Goal: Task Accomplishment & Management: Complete application form

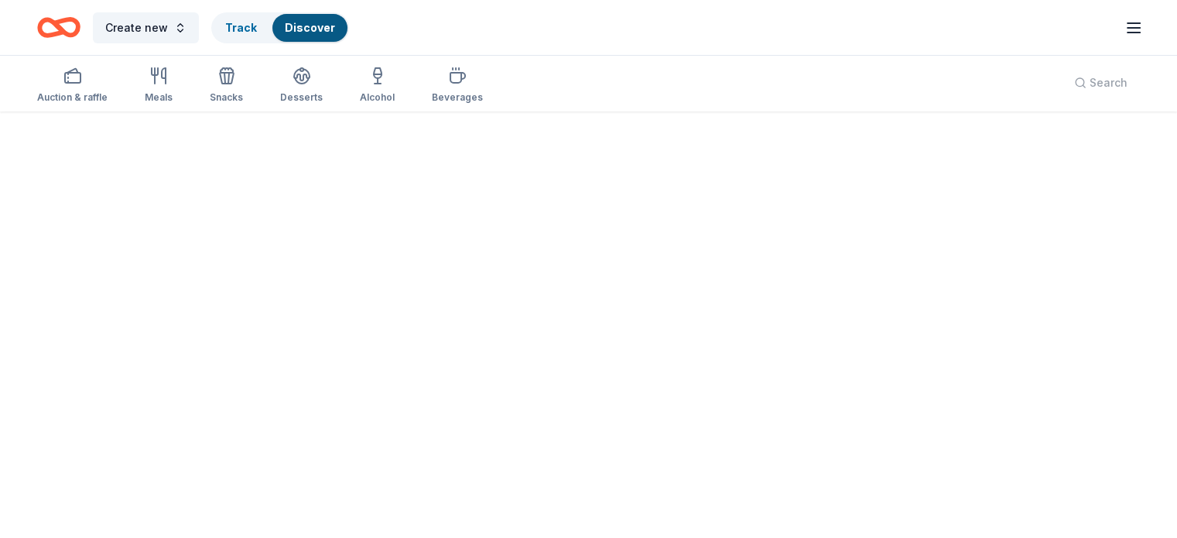
scroll to position [112, 0]
drag, startPoint x: 325, startPoint y: 9, endPoint x: 314, endPoint y: 6, distance: 11.1
click at [315, 6] on div "Create new Track Discover" at bounding box center [588, 27] width 1177 height 55
click at [320, 24] on link "Discover" at bounding box center [310, 27] width 50 height 13
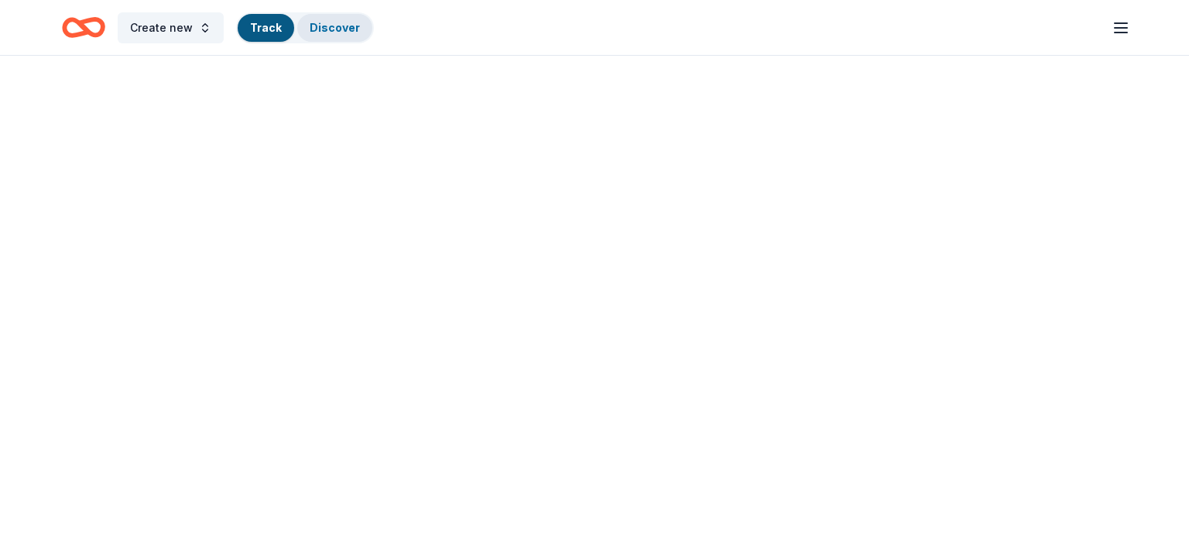
click at [338, 25] on link "Discover" at bounding box center [335, 27] width 50 height 13
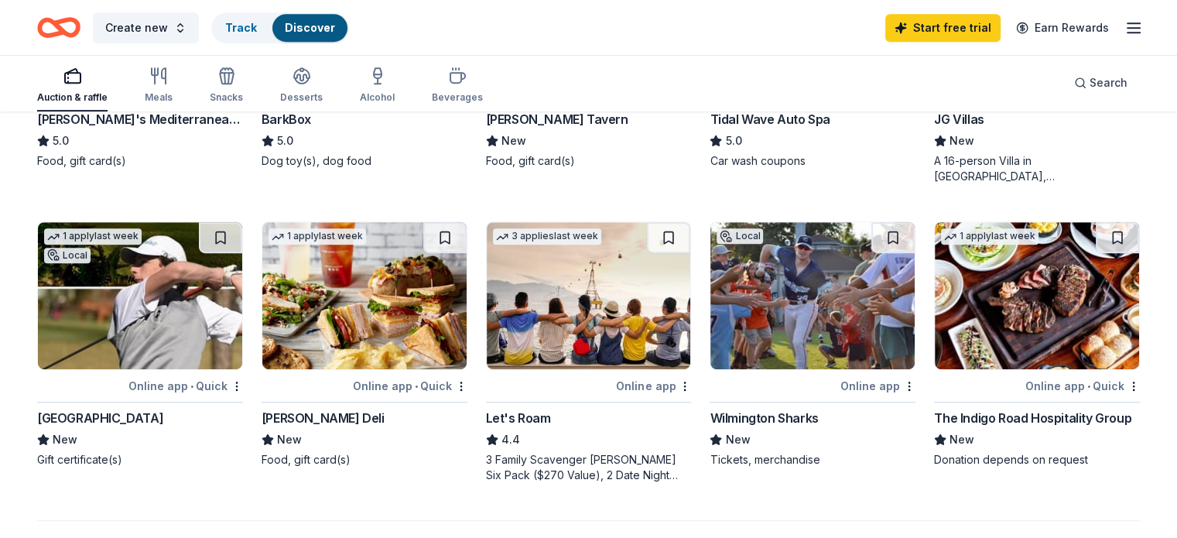
scroll to position [1006, 0]
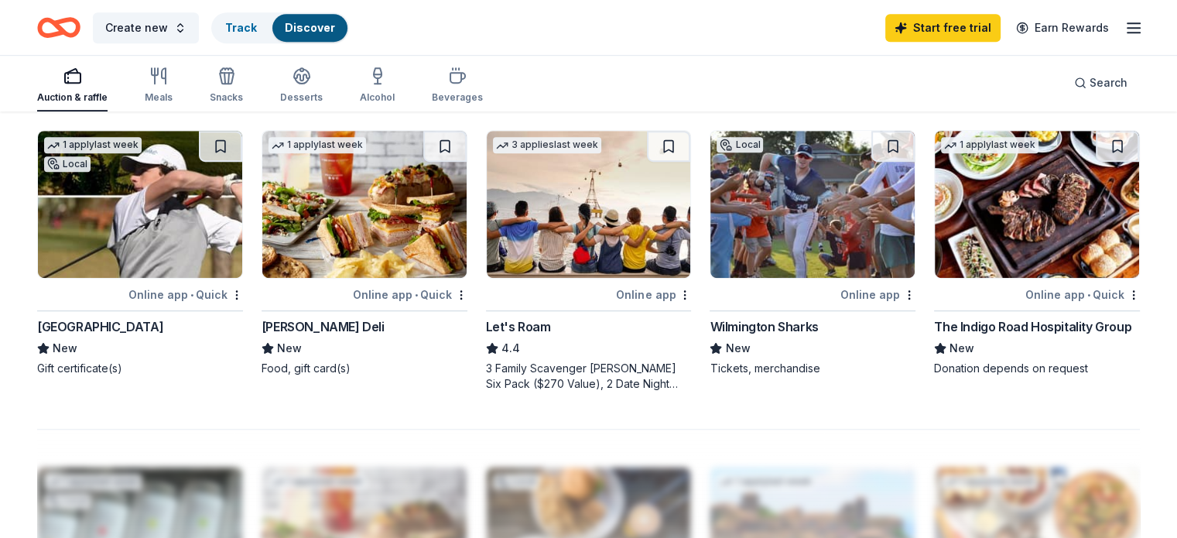
click at [155, 327] on div "Beau Rivage Golf & Resort" at bounding box center [100, 326] width 126 height 19
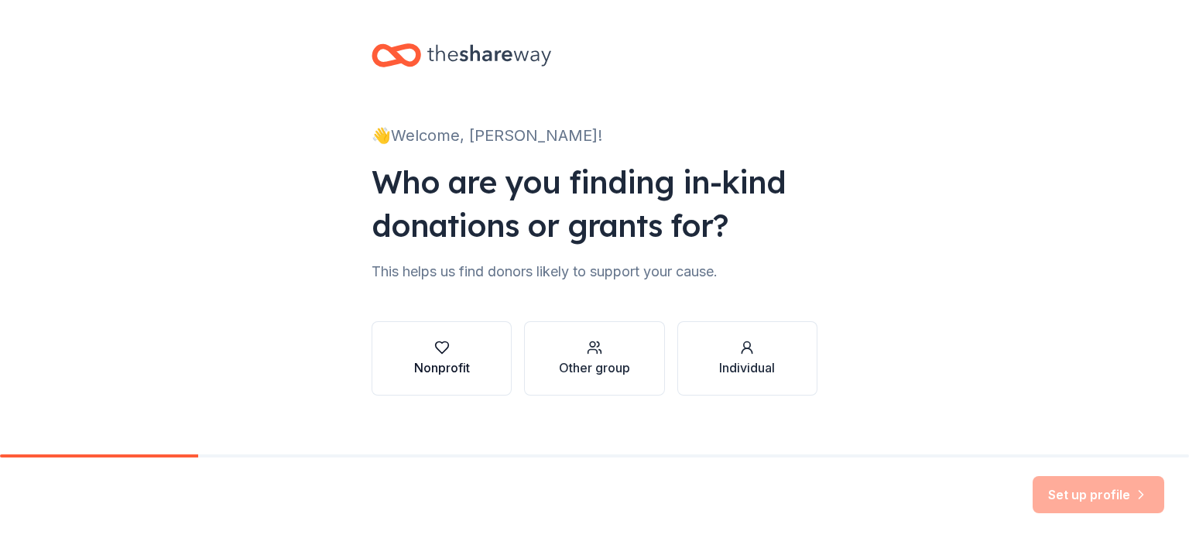
click at [429, 356] on div "Nonprofit" at bounding box center [442, 358] width 56 height 37
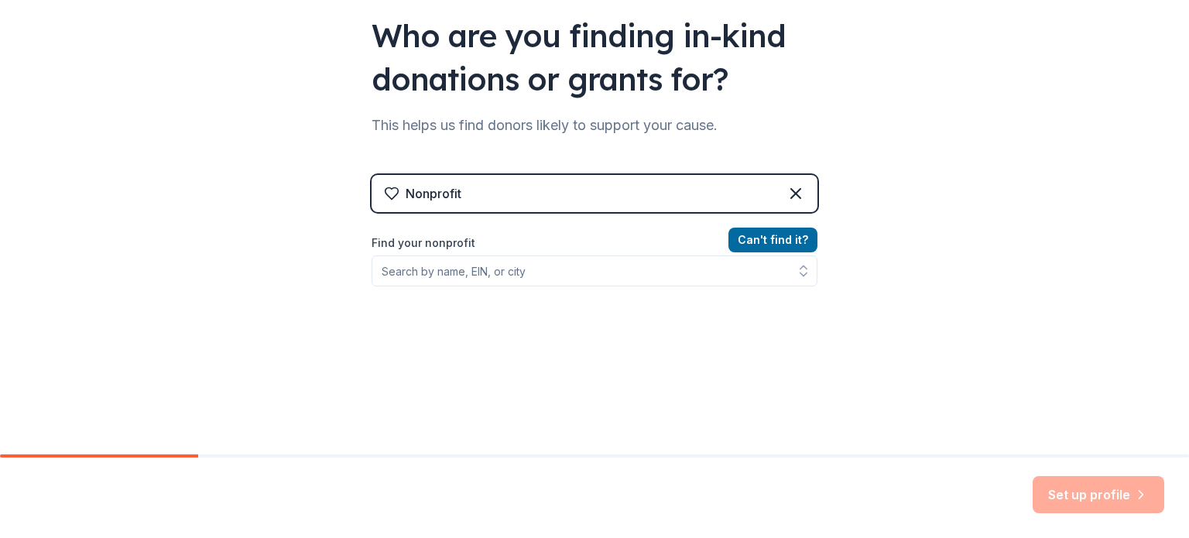
scroll to position [207, 0]
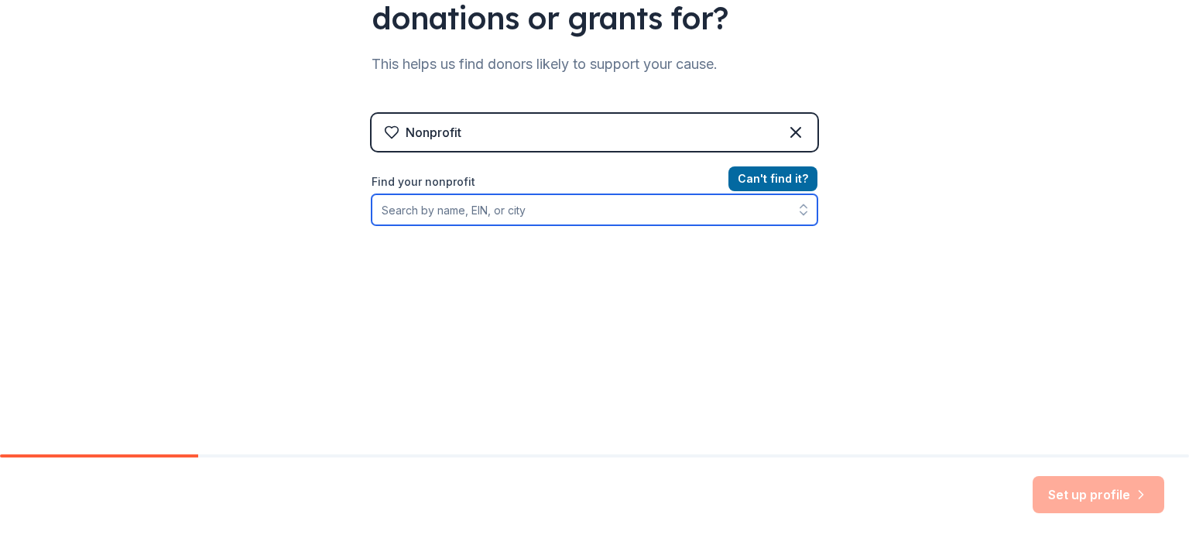
click at [423, 213] on input "Find your nonprofit" at bounding box center [594, 209] width 446 height 31
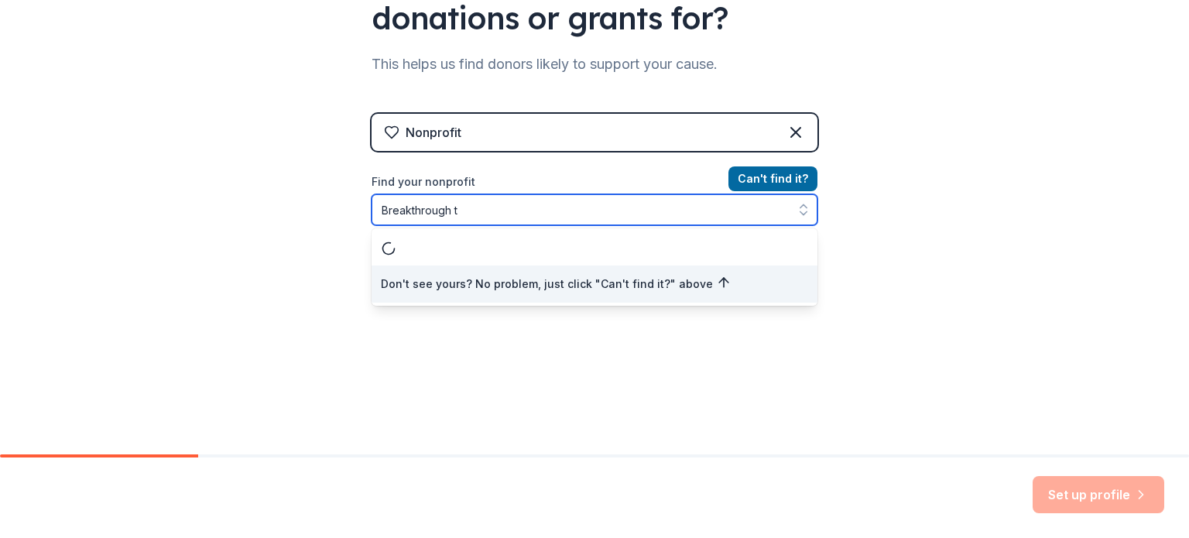
scroll to position [0, 0]
type input "Breakthrough t1D [GEOGRAPHIC_DATA] [GEOGRAPHIC_DATA]"
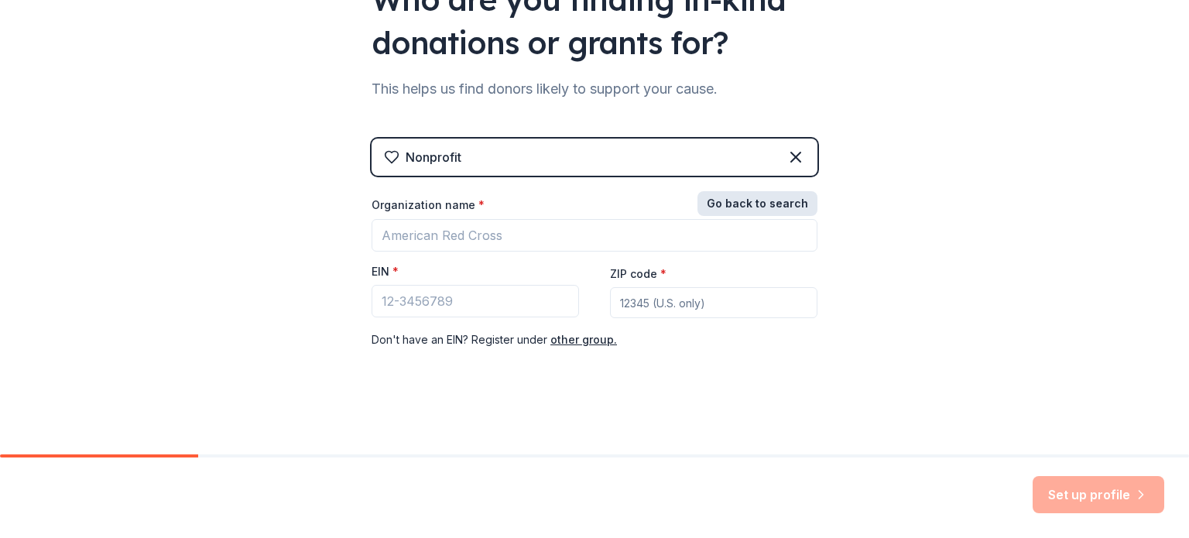
click at [746, 182] on div "Nonprofit Go back to search Organization name * EIN * ZIP code * Don ' t have a…" at bounding box center [594, 259] width 446 height 241
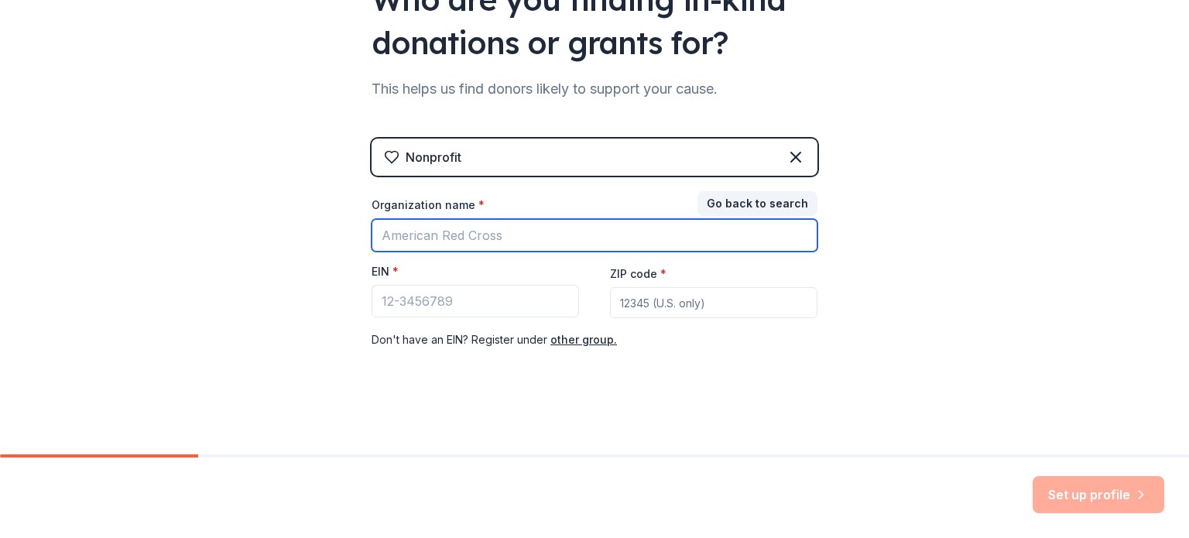
click at [458, 228] on input "Organization name *" at bounding box center [594, 235] width 446 height 33
